Goal: Task Accomplishment & Management: Manage account settings

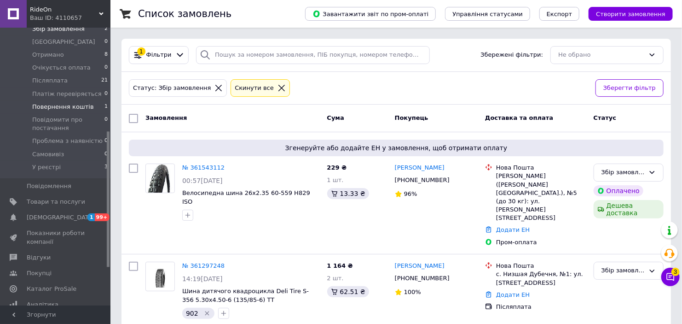
scroll to position [289, 0]
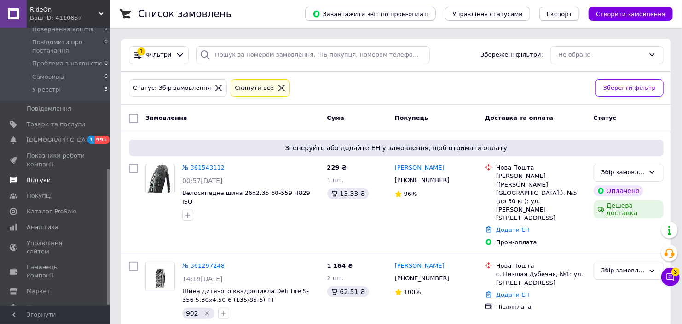
click at [41, 176] on span "Відгуки" at bounding box center [39, 180] width 24 height 8
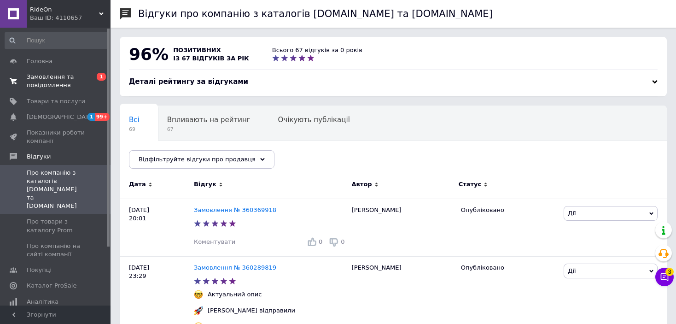
click at [51, 81] on span "Замовлення та повідомлення" at bounding box center [56, 81] width 58 height 17
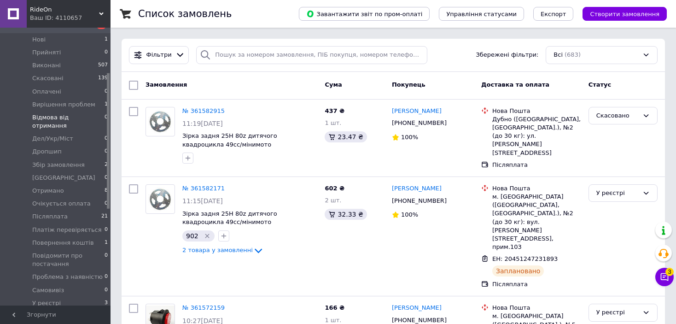
scroll to position [92, 0]
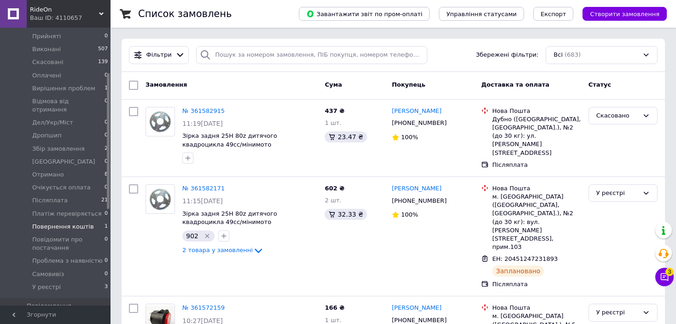
click at [67, 222] on span "Повернення коштів" at bounding box center [63, 226] width 62 height 8
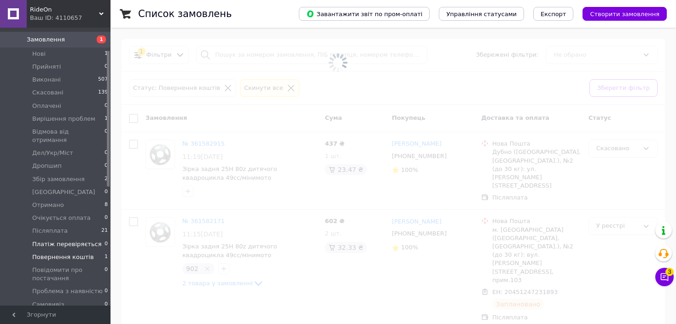
scroll to position [46, 0]
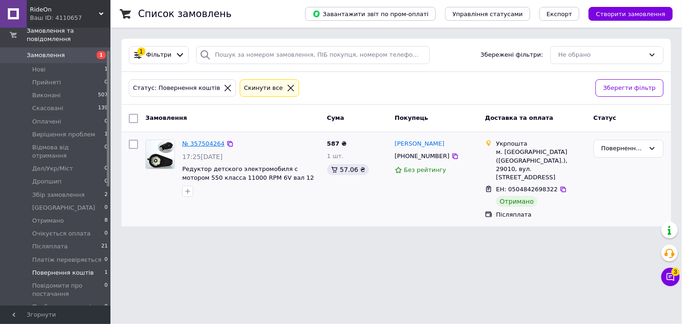
click at [213, 142] on link "№ 357504264" at bounding box center [203, 143] width 42 height 7
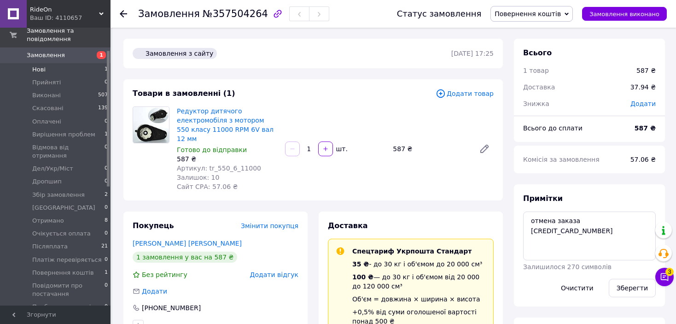
click at [79, 63] on li "Нові 1" at bounding box center [56, 69] width 113 height 13
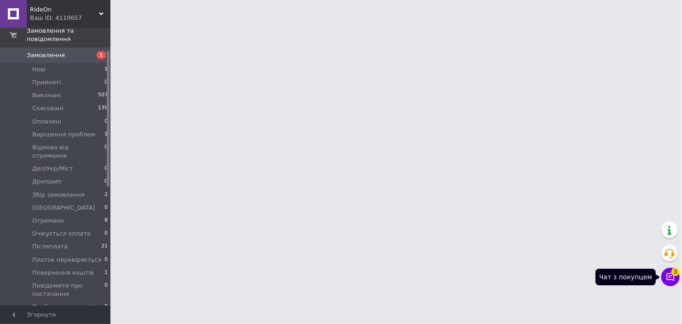
click at [672, 280] on icon at bounding box center [670, 276] width 9 height 9
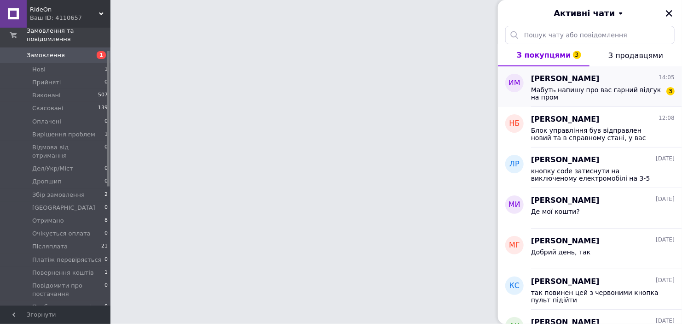
click at [632, 91] on span "Мабуть напишу про вас гарний відгук на пром" at bounding box center [596, 93] width 131 height 15
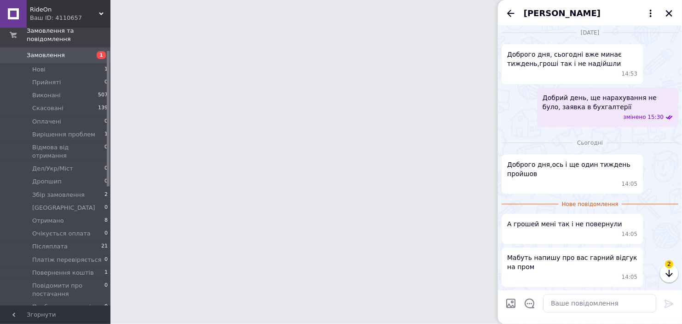
scroll to position [1241, 0]
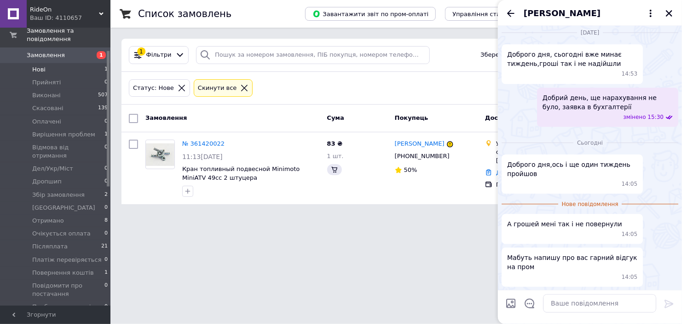
scroll to position [1242, 0]
click at [668, 19] on div "[PERSON_NAME]" at bounding box center [590, 13] width 184 height 26
click at [667, 11] on icon "Закрити" at bounding box center [669, 13] width 8 height 8
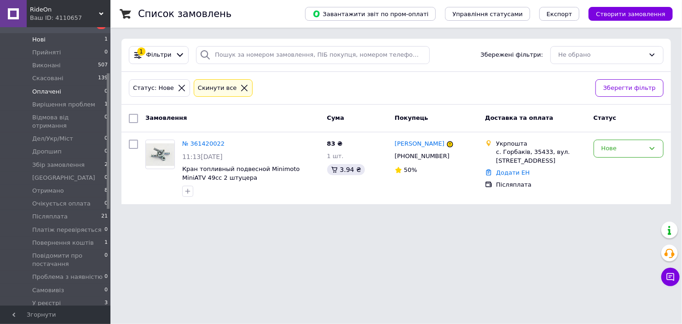
scroll to position [92, 0]
click at [83, 194] on li "Післяплата 21" at bounding box center [56, 200] width 113 height 13
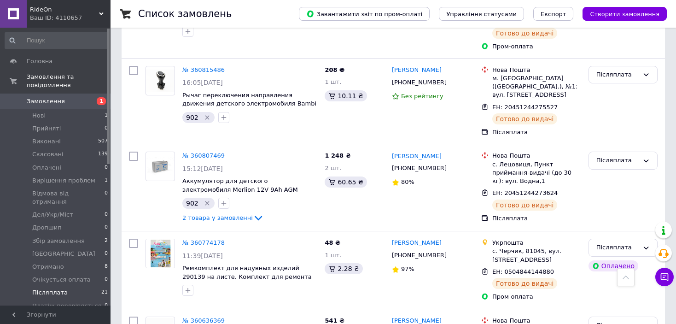
scroll to position [1547, 0]
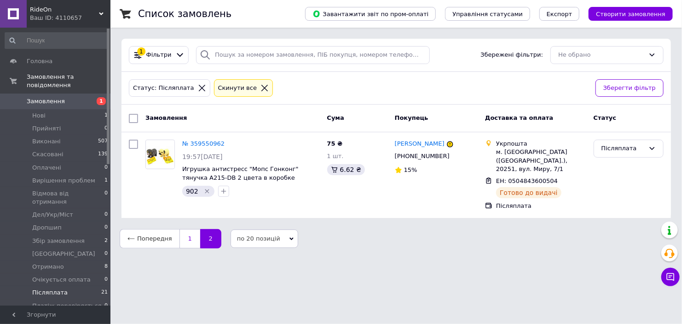
click at [191, 236] on link "1" at bounding box center [190, 238] width 21 height 19
